Goal: Transaction & Acquisition: Purchase product/service

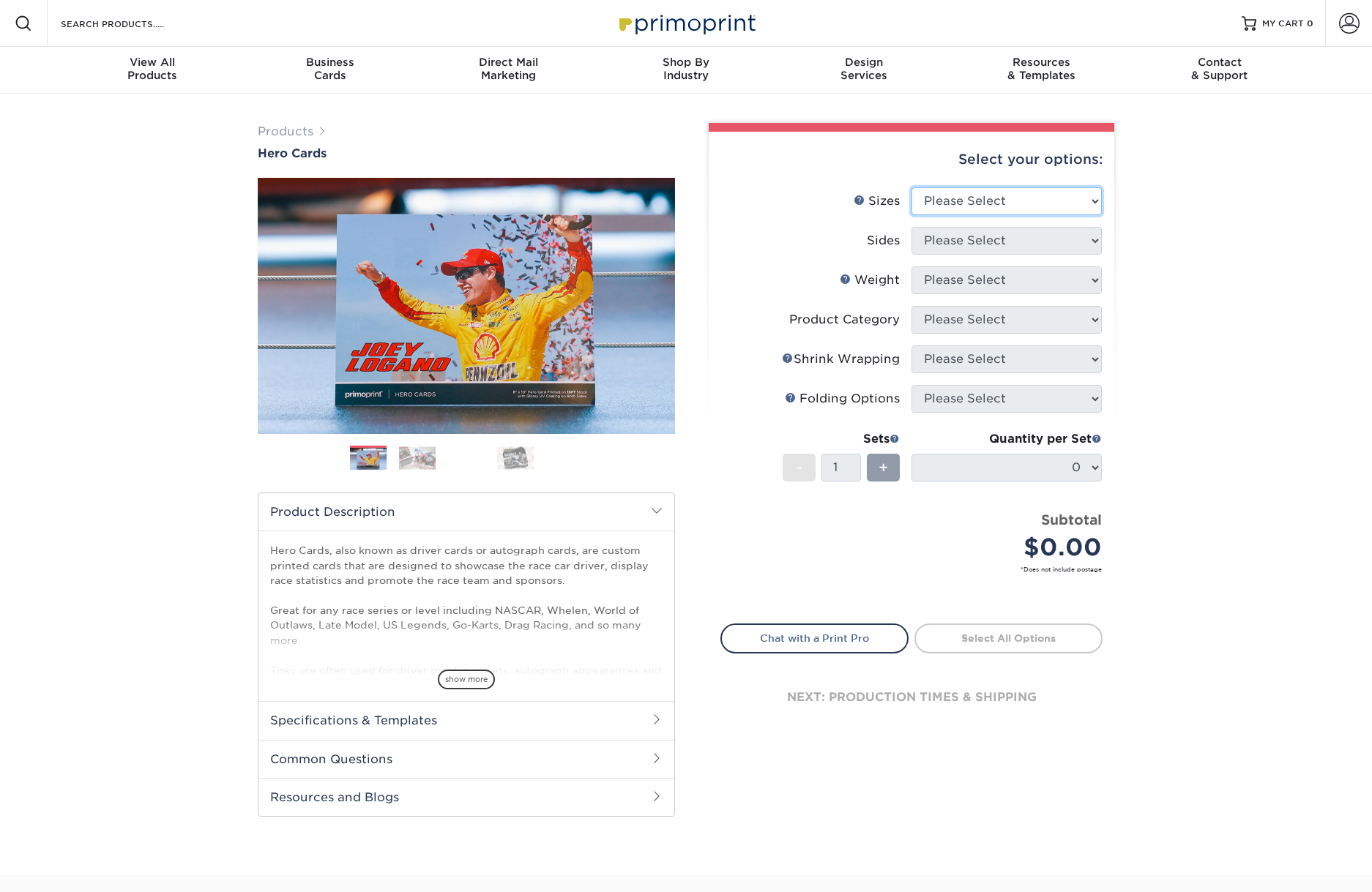
click at [1008, 203] on select "Please Select 1.5" x 7" 4" x 6" 5" x 7" 6" x 8" 6" x 8.5" 6" x 9" 7" x 8.5" 7.5…" at bounding box center [1007, 201] width 191 height 28
select select "8.00x10.00"
click at [912, 187] on select "Please Select 1.5" x 7" 4" x 6" 5" x 7" 6" x 8" 6" x 8.5" 6" x 9" 7" x 8.5" 7.5…" at bounding box center [1007, 201] width 191 height 28
click at [1000, 239] on select "Please Select Print Both Sides Print Front Only" at bounding box center [1007, 241] width 191 height 28
select select "13abbda7-1d64-4f25-8bb2-c179b224825d"
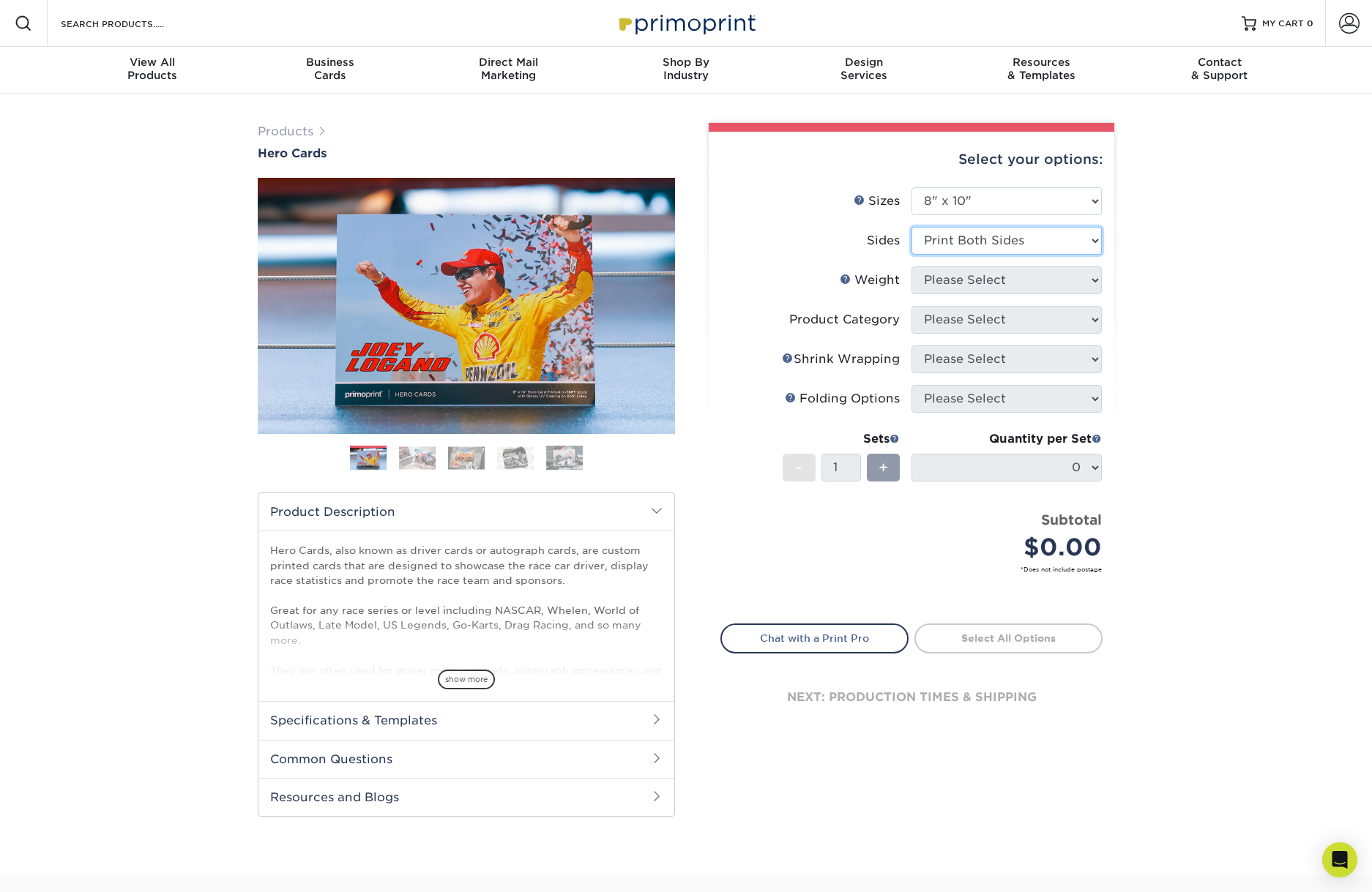
click at [912, 227] on select "Please Select Print Both Sides Print Front Only" at bounding box center [1007, 241] width 191 height 28
click at [997, 280] on select "Please Select 100LB 14PT 16PT" at bounding box center [1007, 281] width 191 height 28
select select "100LB"
click at [912, 266] on select "Please Select 100LB 14PT 16PT" at bounding box center [1007, 281] width 191 height 28
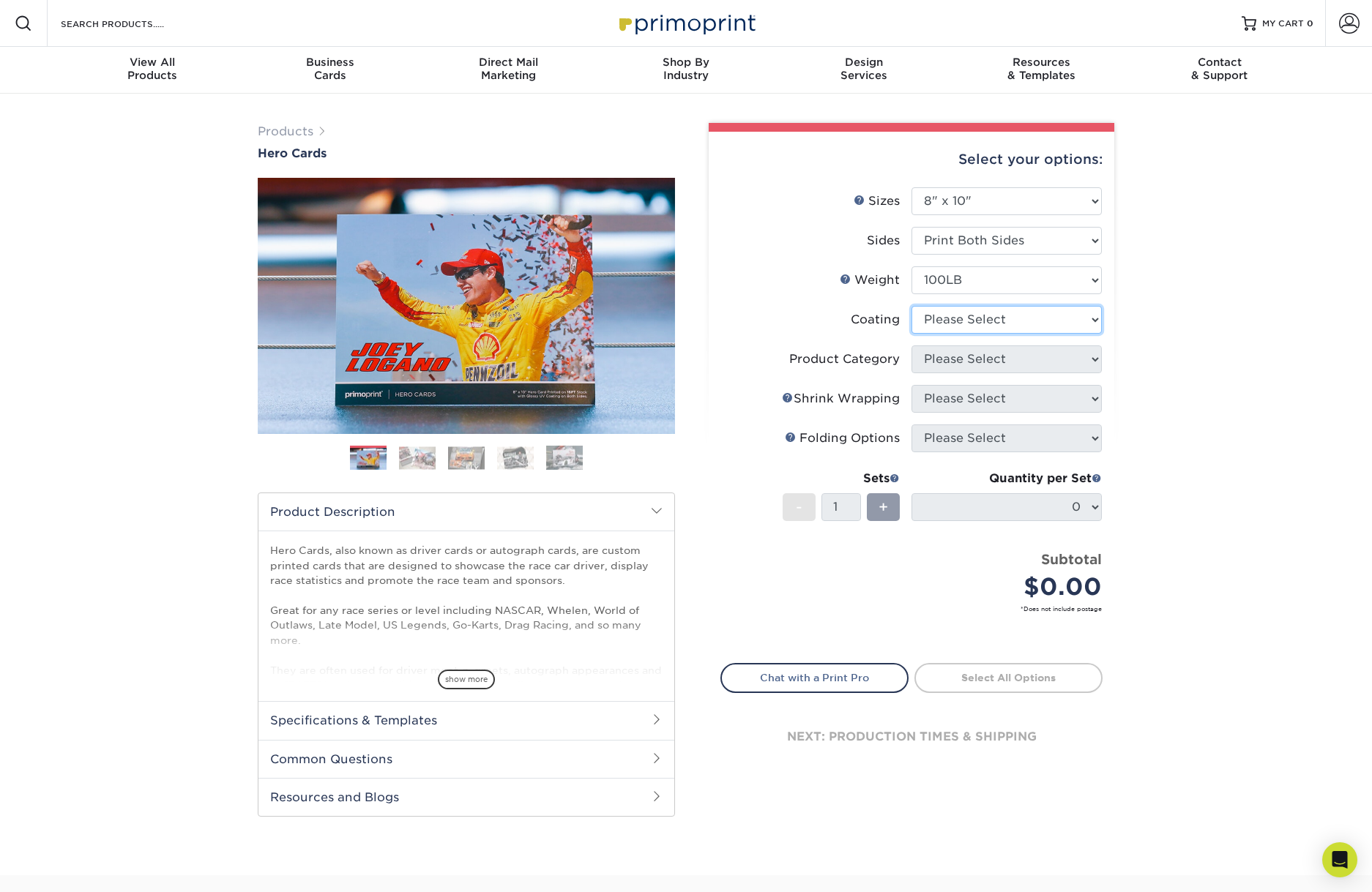
click at [992, 320] on select at bounding box center [1007, 320] width 191 height 28
select select "3e7618de-abca-4bda-9f97-8b9129e913d8"
click at [912, 306] on select at bounding box center [1007, 320] width 191 height 28
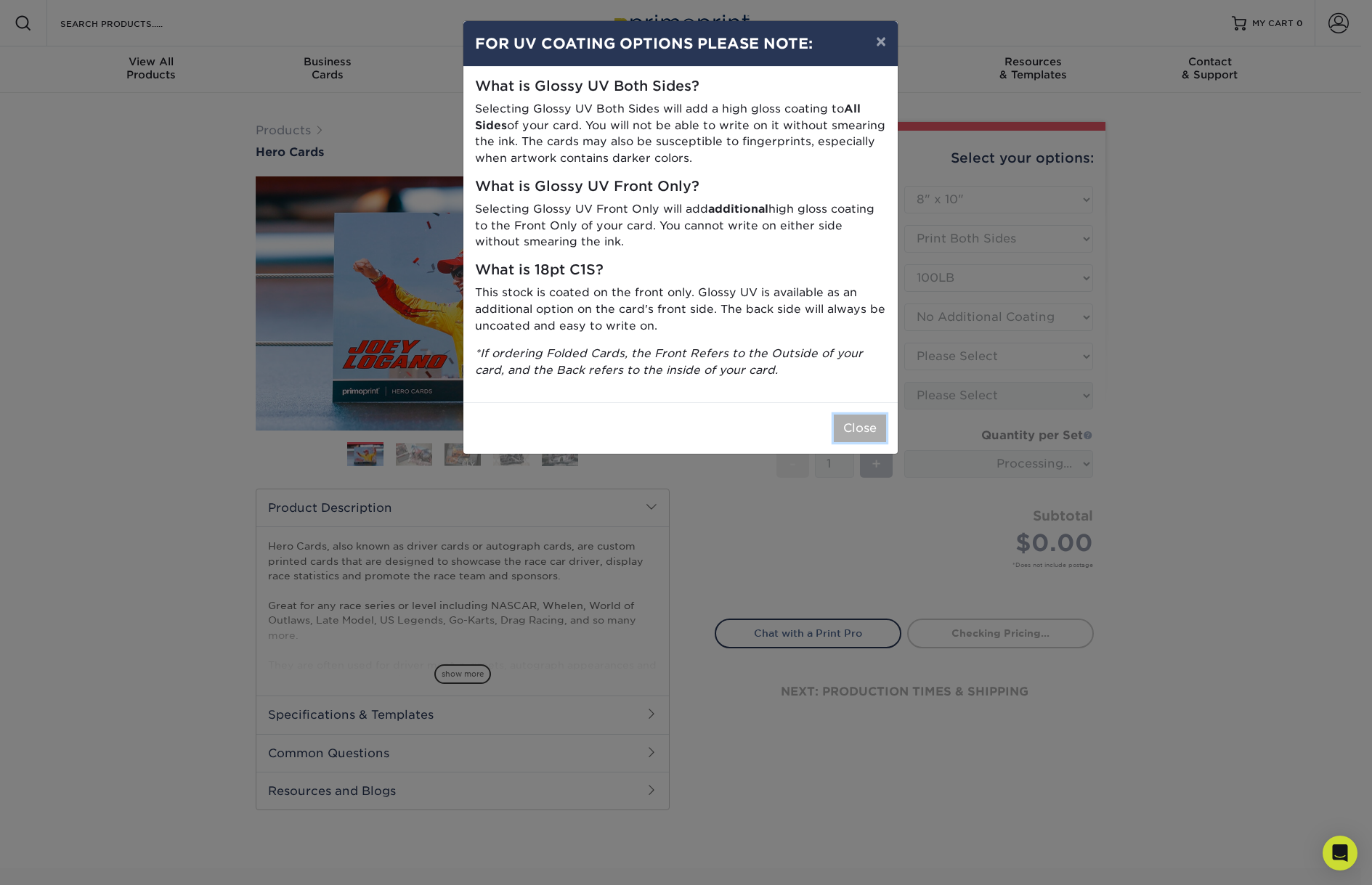
click at [866, 428] on button "Close" at bounding box center [860, 429] width 52 height 28
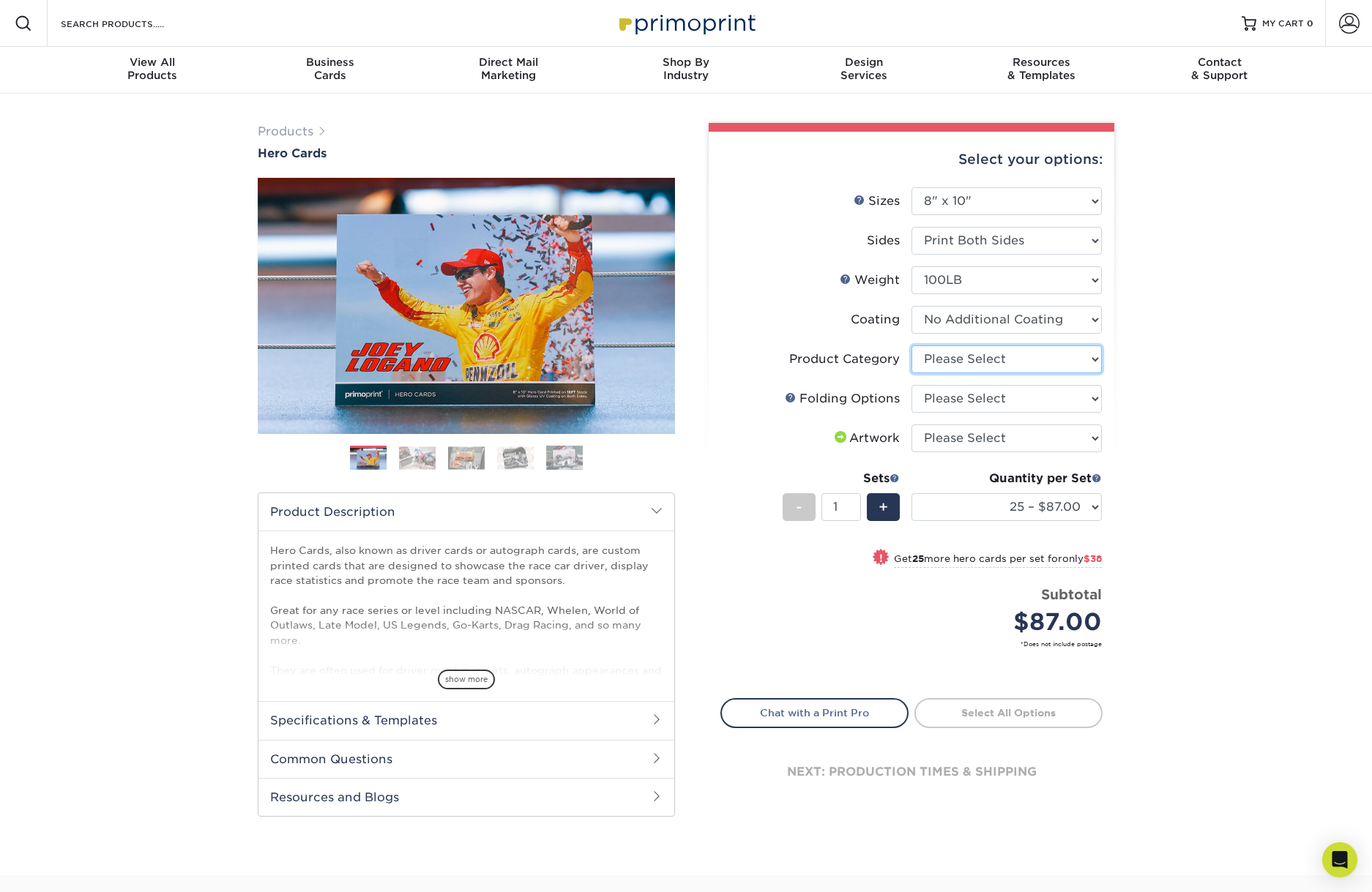
click at [1005, 361] on select "Please Select Flyers and Brochures" at bounding box center [1007, 360] width 191 height 28
select select "1a668080-6b7c-4174-b399-2c3833b27ef4"
click at [912, 346] on select "Please Select Flyers and Brochures" at bounding box center [1007, 360] width 191 height 28
click at [1018, 397] on select "Please Select FLAT - No Folding" at bounding box center [1007, 399] width 191 height 28
select select "9b1d5825-34d1-4721-9874-ed79abb003d7"
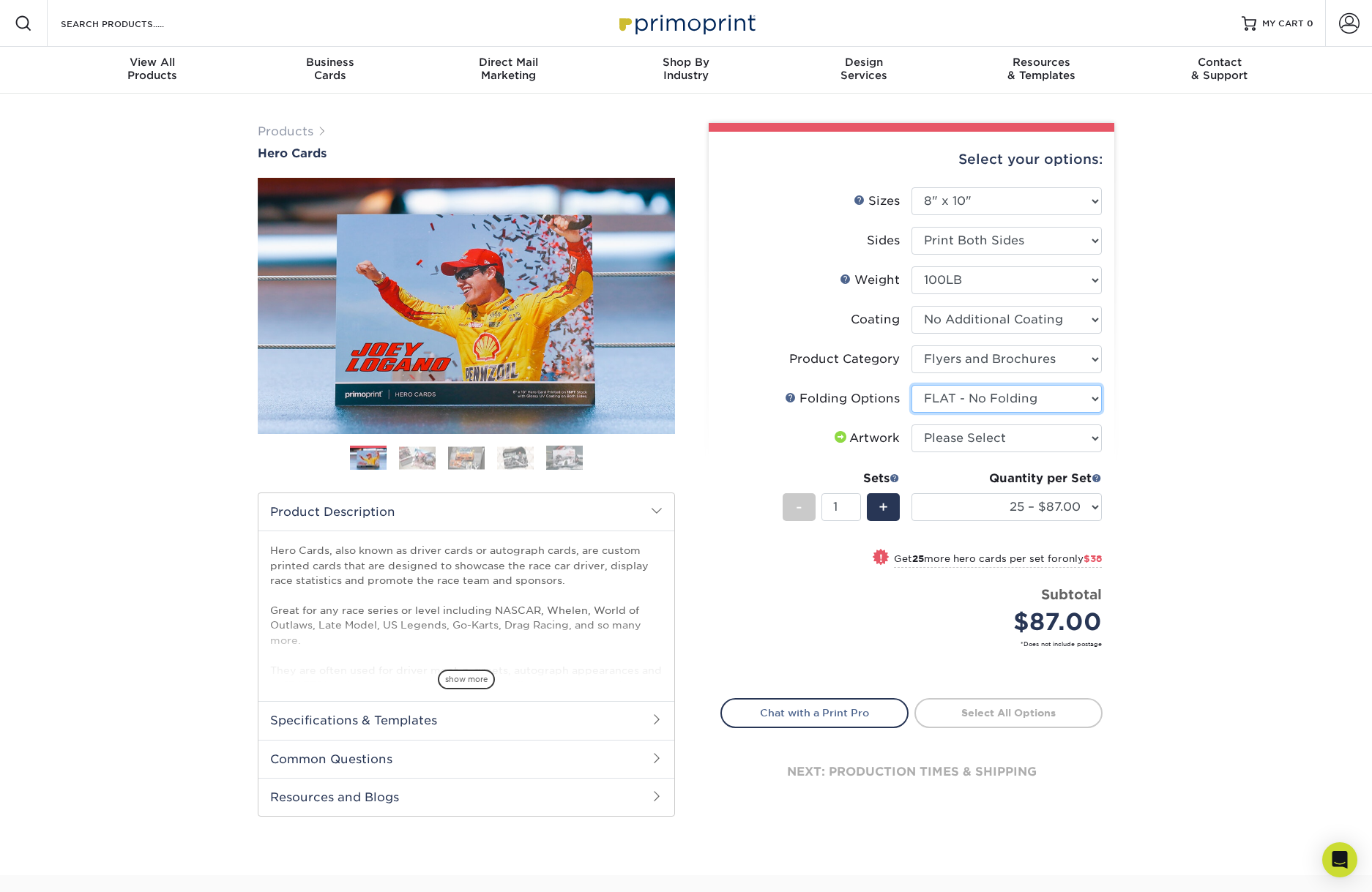
click at [912, 385] on select "Please Select FLAT - No Folding" at bounding box center [1007, 399] width 191 height 28
click at [1010, 440] on select "Please Select I will upload files I need a design - $150" at bounding box center [1007, 439] width 191 height 28
select select "upload"
click at [912, 424] on select "Please Select I will upload files I need a design - $150" at bounding box center [1007, 439] width 191 height 28
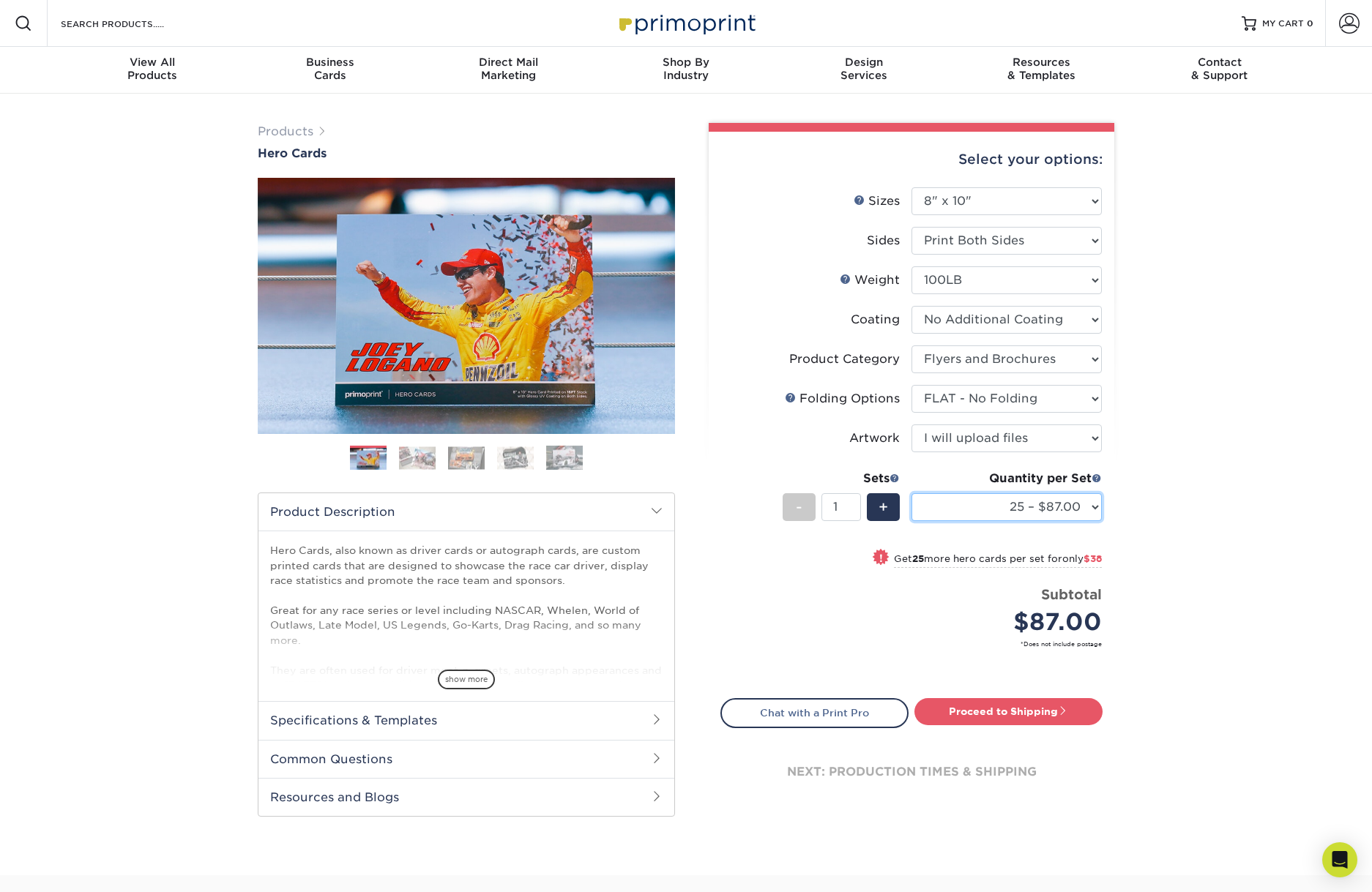
click at [1093, 504] on select "25 – $87.00 50 – $125.00 75 – $163.00 100 – $190.00 250 – $311.00 500 – $373.00…" at bounding box center [1007, 508] width 191 height 28
select select "100 – $190.00"
click at [912, 494] on select "25 – $87.00 50 – $125.00 75 – $163.00 100 – $190.00 250 – $311.00 500 – $373.00…" at bounding box center [1007, 508] width 191 height 28
